Goal: Task Accomplishment & Management: Manage account settings

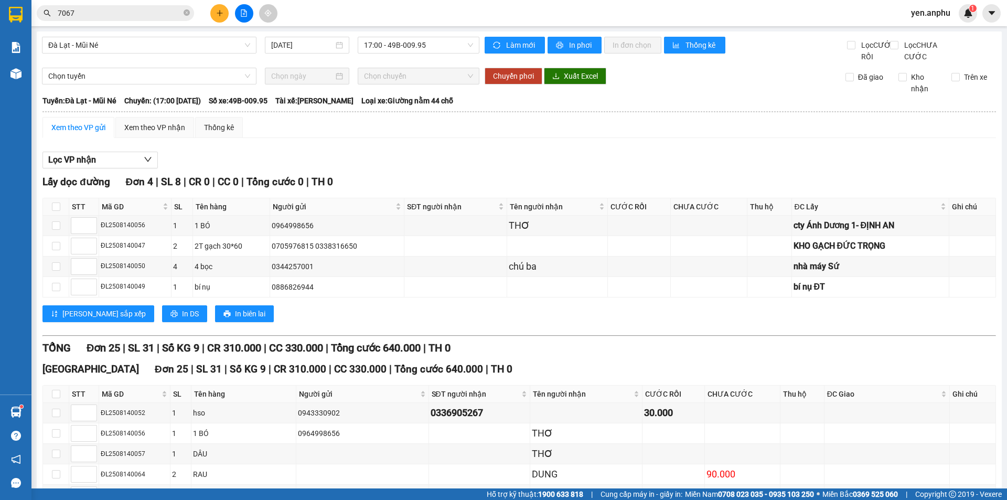
click at [920, 12] on span "yen.anphu" at bounding box center [931, 12] width 56 height 13
click at [927, 35] on span "Đăng xuất" at bounding box center [941, 33] width 44 height 12
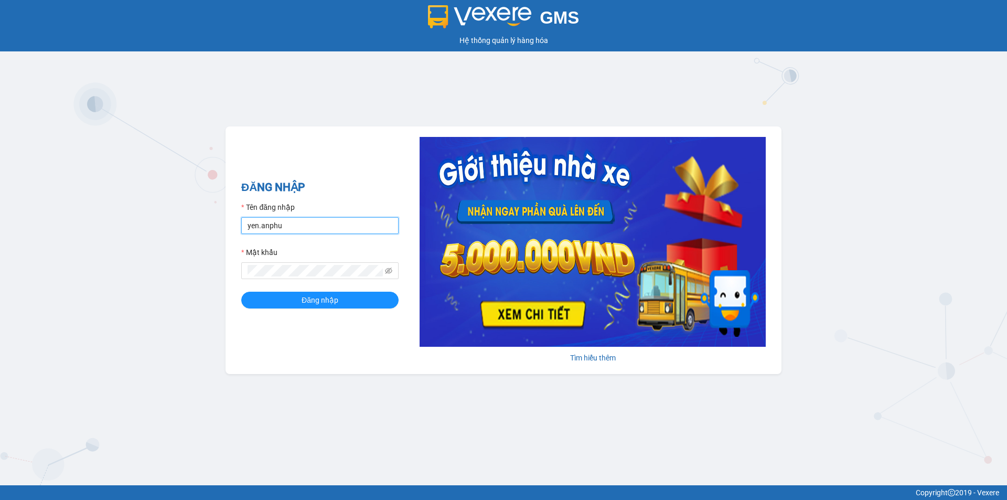
click at [316, 228] on input "yen.anphu" at bounding box center [319, 225] width 157 height 17
type input "huyen.anphu"
click at [358, 300] on button "Đăng nhập" at bounding box center [319, 300] width 157 height 17
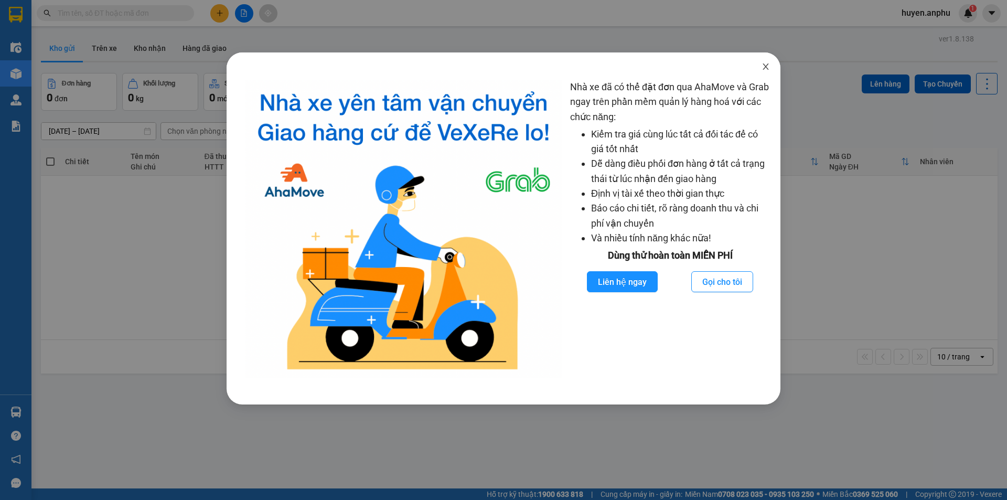
click at [763, 69] on icon "close" at bounding box center [766, 66] width 8 height 8
